Goal: Navigation & Orientation: Find specific page/section

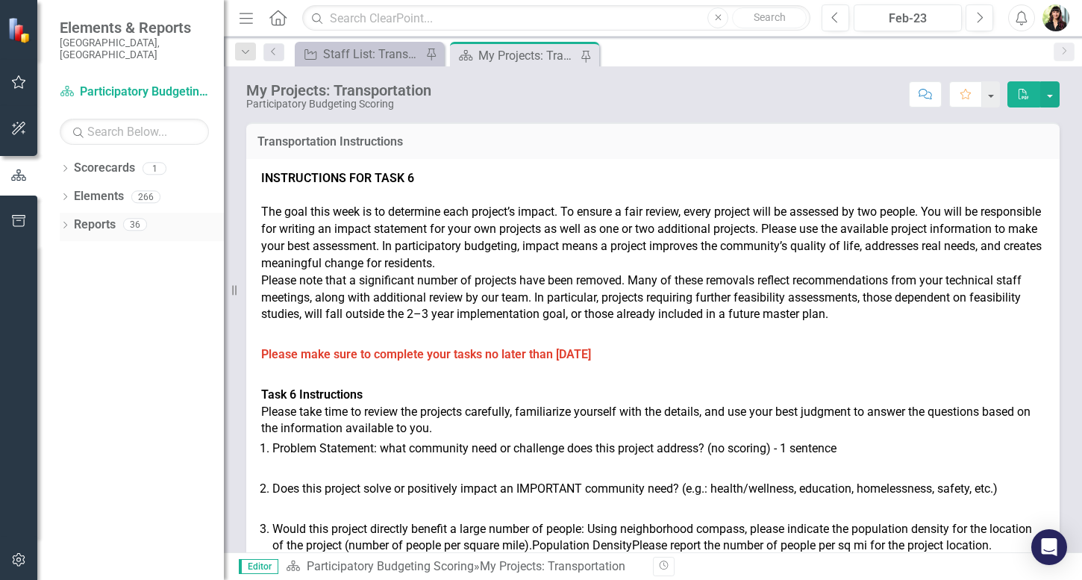
click at [66, 222] on icon "Dropdown" at bounding box center [65, 226] width 10 height 8
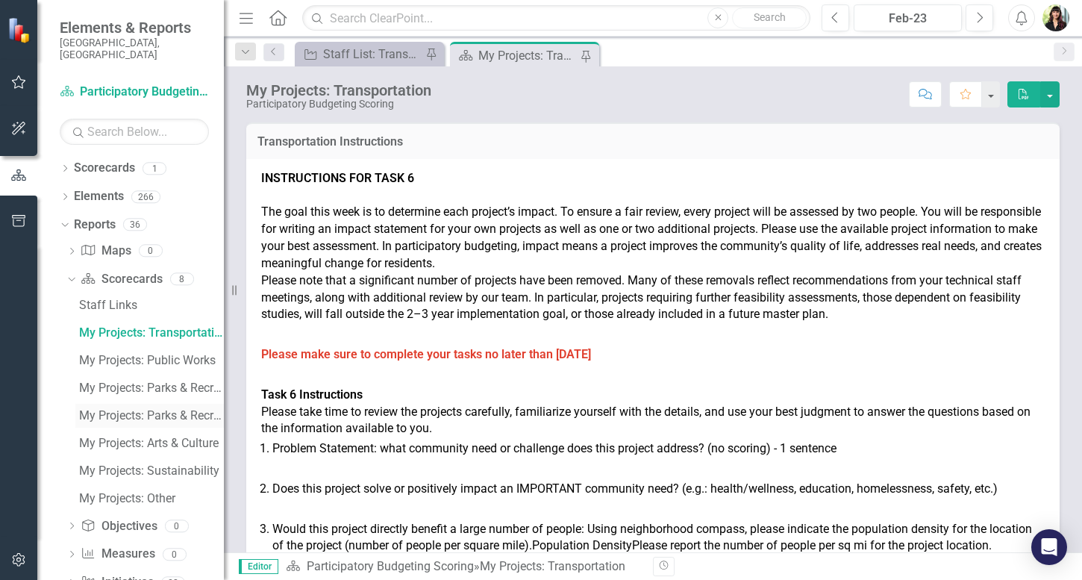
click at [123, 409] on div "My Projects: Parks & Recreation Spanish" at bounding box center [151, 415] width 145 height 13
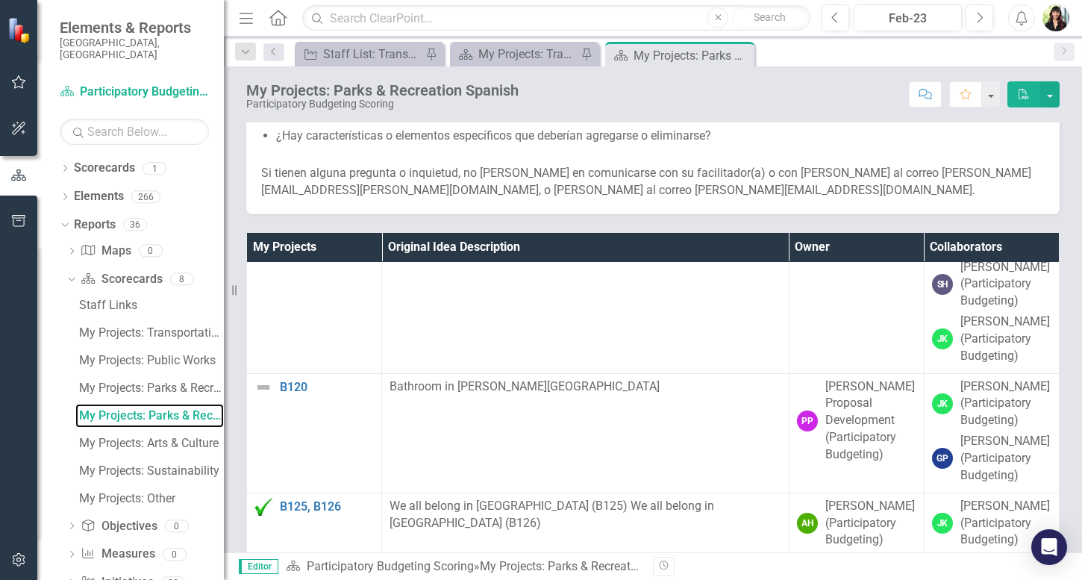
scroll to position [32174, 0]
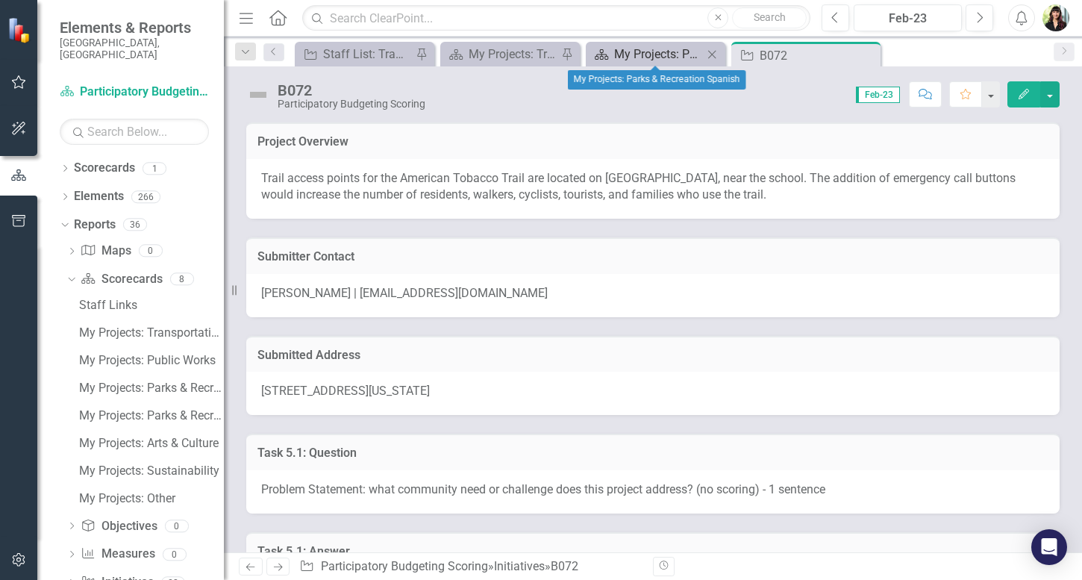
click at [627, 57] on div "My Projects: Parks & Recreation Spanish" at bounding box center [658, 54] width 89 height 19
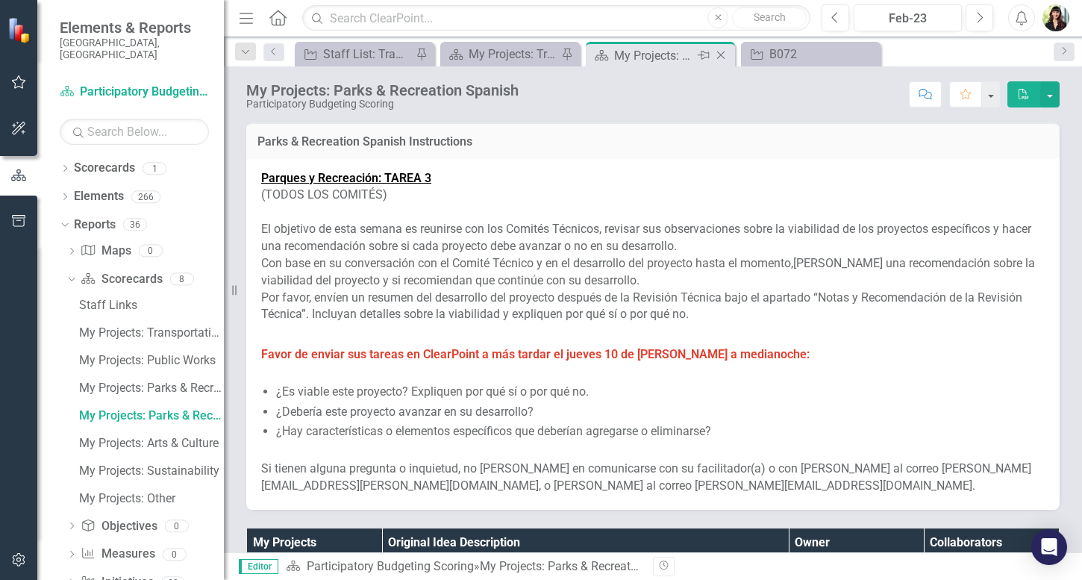
click at [719, 53] on icon "Close" at bounding box center [720, 55] width 15 height 12
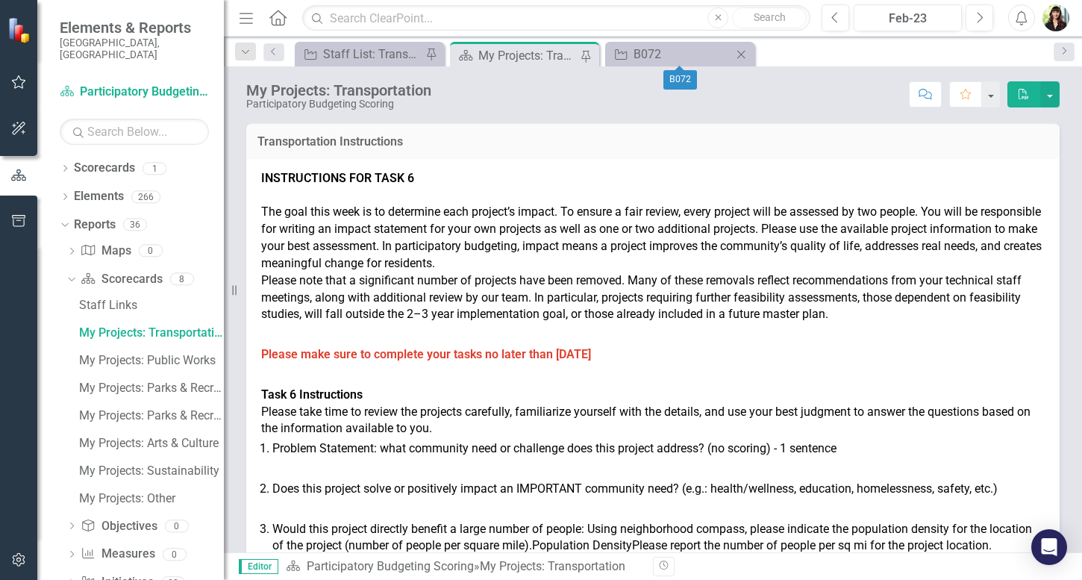
click at [742, 52] on icon at bounding box center [741, 54] width 8 height 8
